Goal: Information Seeking & Learning: Understand process/instructions

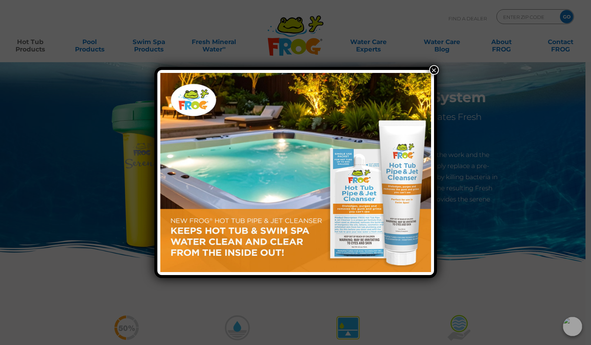
click at [434, 69] on button "×" at bounding box center [435, 70] width 10 height 10
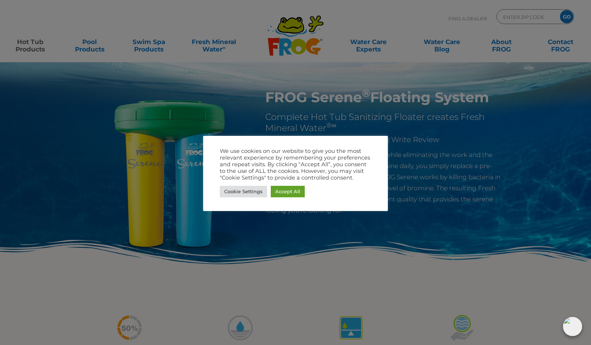
click at [305, 186] on div "Cookie Settings Accept All" at bounding box center [296, 191] width 152 height 15
click at [289, 189] on link "Accept All" at bounding box center [288, 191] width 34 height 11
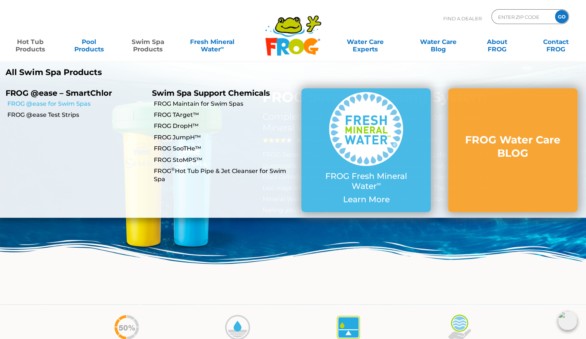
click at [81, 105] on link "FROG @ease for Swim Spas" at bounding box center [76, 104] width 139 height 8
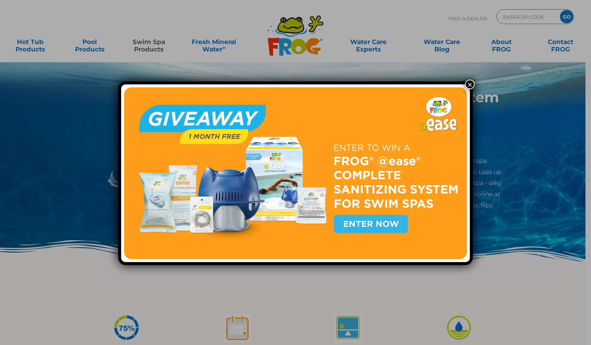
click at [465, 84] on button "×" at bounding box center [470, 84] width 10 height 10
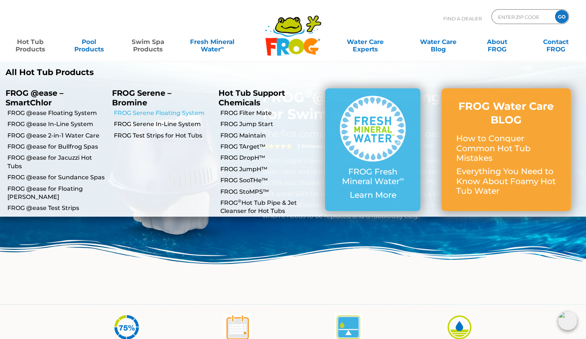
click at [165, 113] on link "FROG Serene Floating System" at bounding box center [163, 113] width 99 height 8
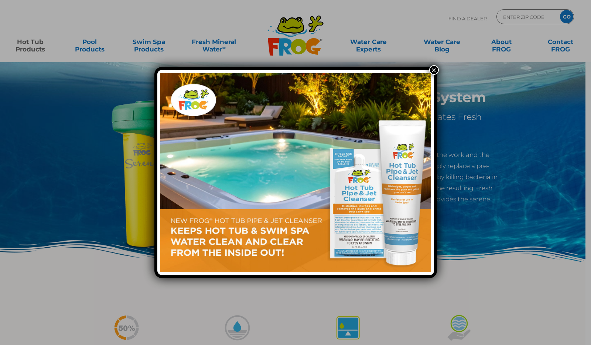
click at [435, 68] on button "×" at bounding box center [435, 70] width 10 height 10
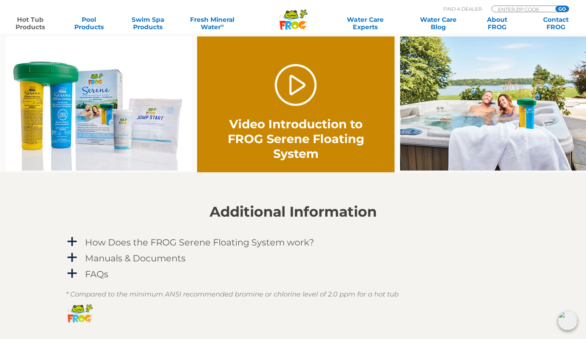
scroll to position [562, 0]
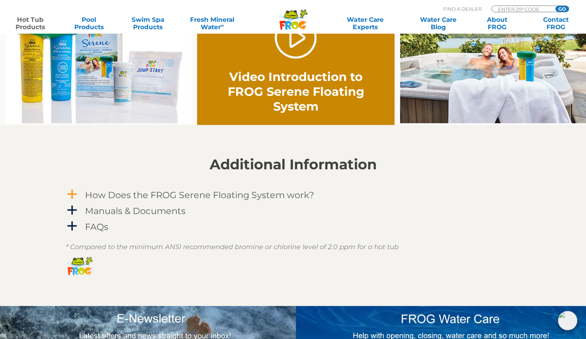
click at [261, 196] on h4 "How Does the FROG Serene Floating System work?" at bounding box center [199, 195] width 229 height 10
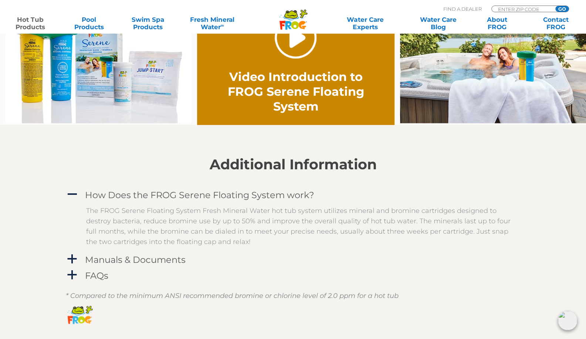
click at [302, 43] on link "." at bounding box center [296, 38] width 42 height 42
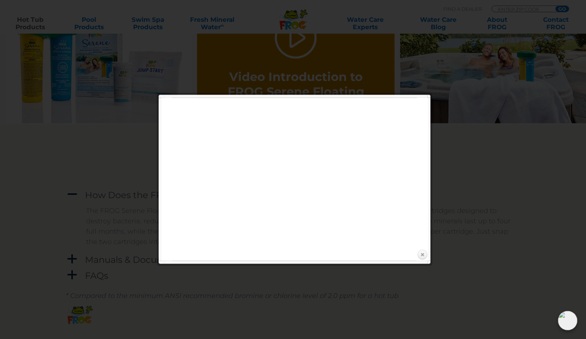
click at [422, 258] on link "Close" at bounding box center [422, 254] width 11 height 11
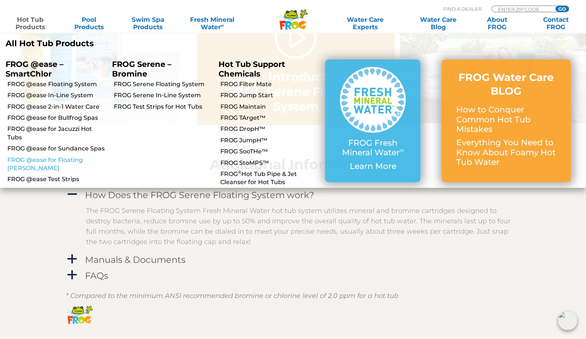
click at [56, 160] on link "FROG @ease for Floating [PERSON_NAME]" at bounding box center [56, 164] width 99 height 17
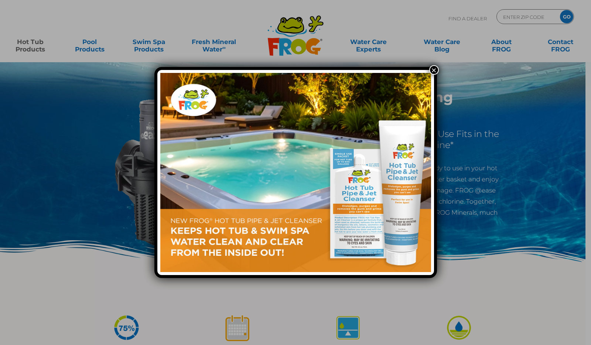
click at [430, 71] on button "×" at bounding box center [435, 70] width 10 height 10
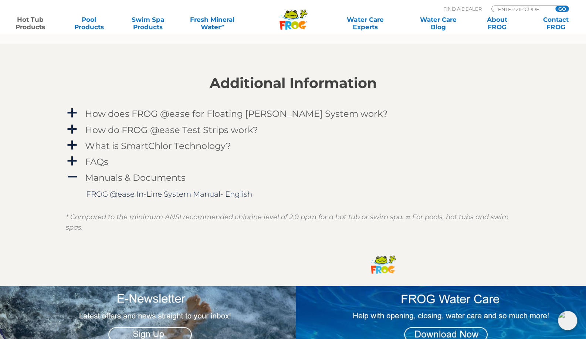
scroll to position [754, 0]
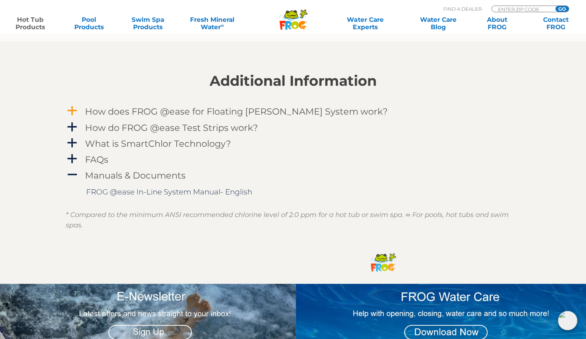
click at [130, 110] on h4 "How does FROG @ease for Floating Weir System work?" at bounding box center [236, 111] width 303 height 10
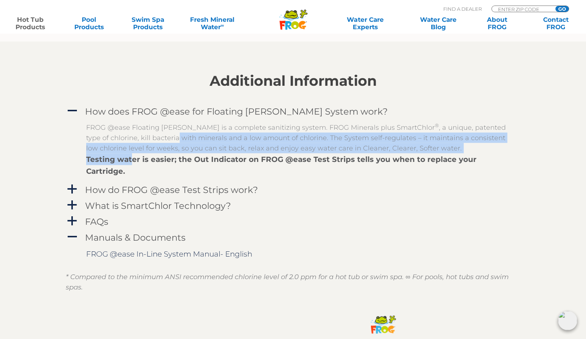
drag, startPoint x: 122, startPoint y: 135, endPoint x: 131, endPoint y: 169, distance: 34.8
click at [131, 169] on div "A How does FROG @ease for Floating Weir System work? FROG @ease Floating Weir i…" at bounding box center [293, 142] width 455 height 77
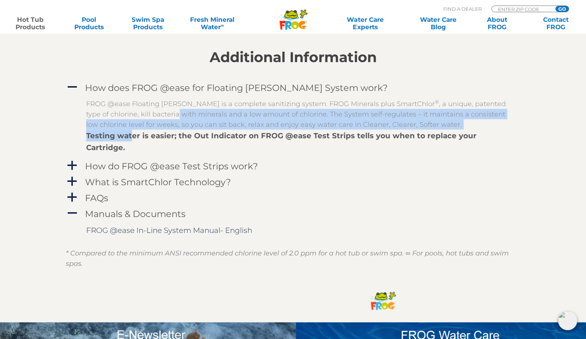
scroll to position [799, 0]
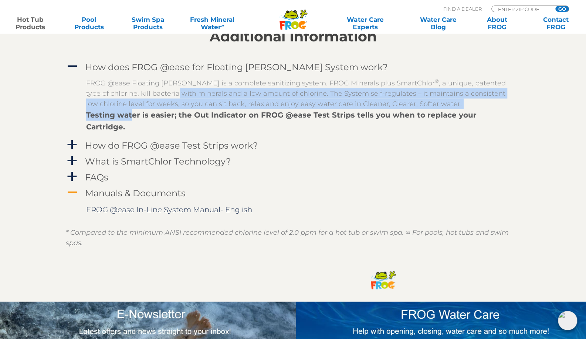
click at [151, 188] on h4 "Manuals & Documents" at bounding box center [135, 193] width 101 height 10
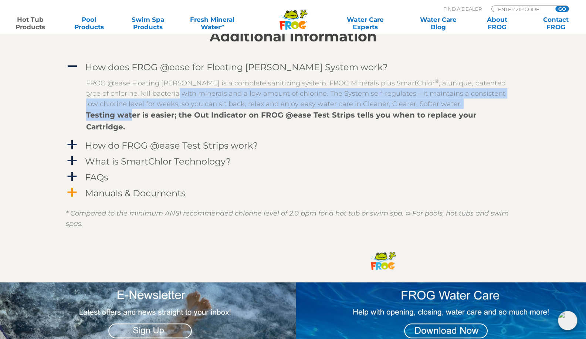
click at [151, 188] on h4 "Manuals & Documents" at bounding box center [135, 193] width 101 height 10
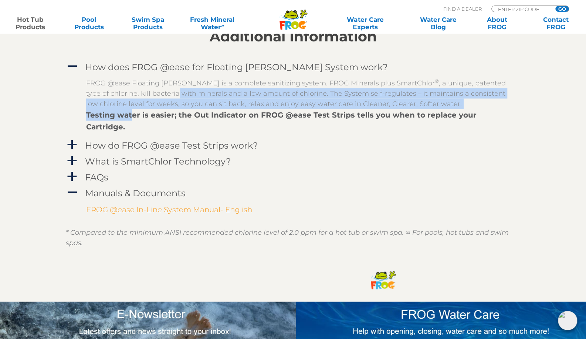
click at [143, 205] on link "FROG @ease In-Line System Manual- English" at bounding box center [169, 209] width 166 height 9
